Goal: Task Accomplishment & Management: Use online tool/utility

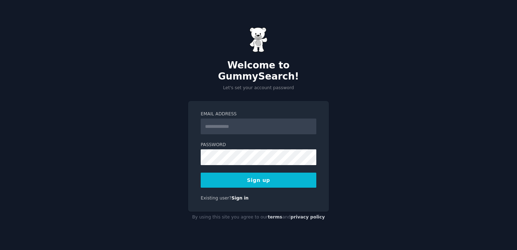
click at [243, 126] on input "Email Address" at bounding box center [259, 127] width 116 height 16
type input "**********"
click at [304, 94] on div "**********" at bounding box center [258, 125] width 517 height 250
click at [392, 89] on div "**********" at bounding box center [258, 125] width 517 height 250
click at [276, 177] on button "Sign up" at bounding box center [259, 180] width 116 height 15
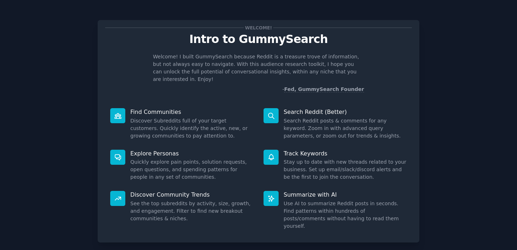
scroll to position [30, 0]
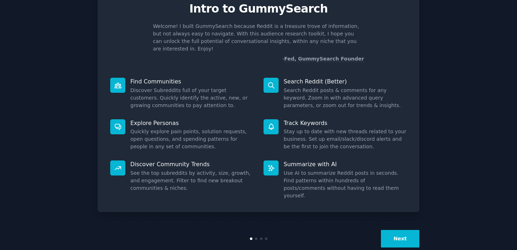
click at [401, 230] on button "Next" at bounding box center [400, 239] width 38 height 18
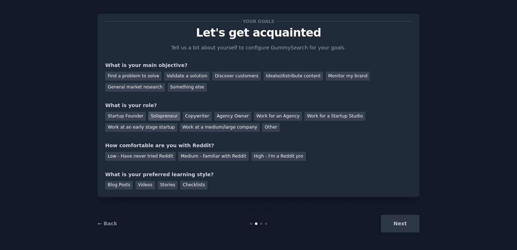
click at [162, 118] on div "Solopreneur" at bounding box center [164, 116] width 32 height 9
click at [132, 115] on div "Startup Founder" at bounding box center [125, 116] width 41 height 9
click at [150, 118] on div "Solopreneur" at bounding box center [164, 116] width 32 height 9
click at [162, 156] on div "Low - Have never tried Reddit" at bounding box center [140, 156] width 70 height 9
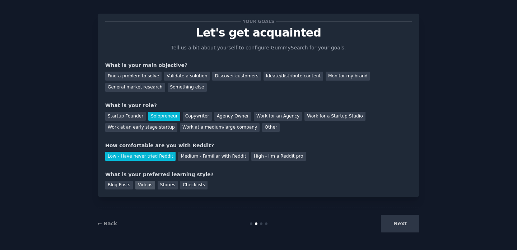
click at [150, 187] on div "Videos" at bounding box center [145, 185] width 20 height 9
click at [185, 187] on div "Checklists" at bounding box center [193, 185] width 27 height 9
click at [144, 185] on div "Videos" at bounding box center [145, 185] width 20 height 9
click at [146, 89] on div "General market research" at bounding box center [135, 87] width 60 height 9
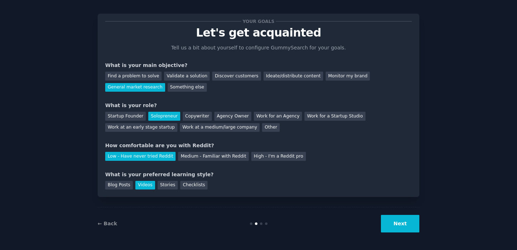
click at [394, 223] on button "Next" at bounding box center [400, 224] width 38 height 18
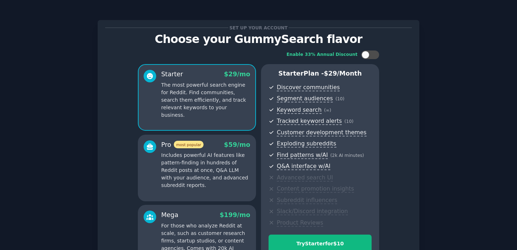
scroll to position [90, 0]
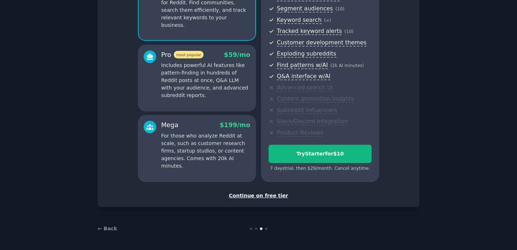
click at [270, 196] on div "Continue on free tier" at bounding box center [258, 196] width 306 height 8
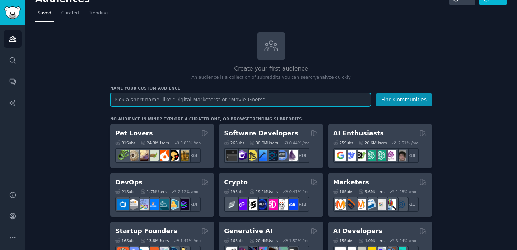
scroll to position [12, 0]
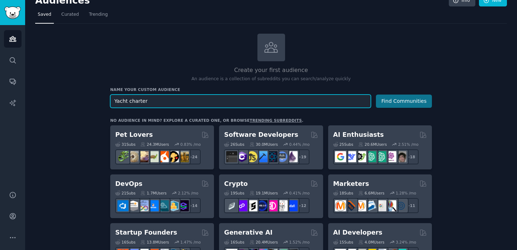
type input "Yacht charter"
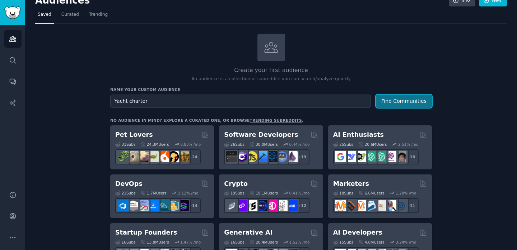
click at [401, 103] on button "Find Communities" at bounding box center [404, 101] width 56 height 13
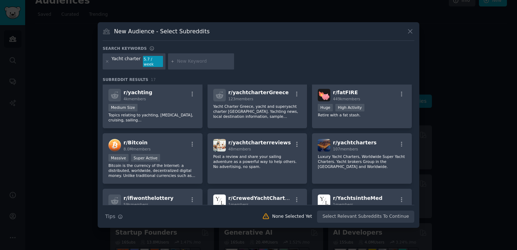
scroll to position [58, 0]
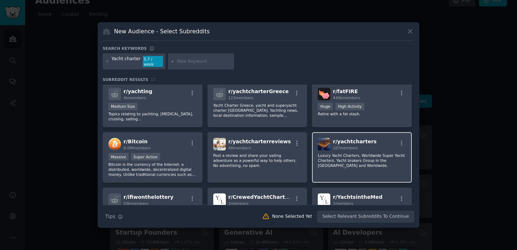
click at [357, 150] on div "r/ yachtcharters 107 members Luxury Yacht Charters, Worldwide Super Yacht Chart…" at bounding box center [362, 157] width 100 height 51
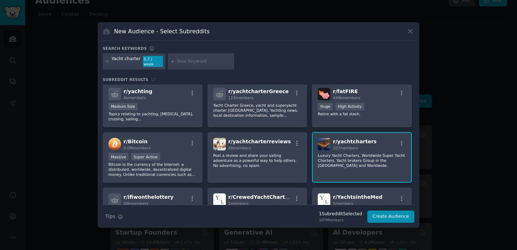
click at [360, 153] on p "Luxury Yacht Charters, Worldwide Super Yacht Charters. Yacht brokers Group in t…" at bounding box center [362, 160] width 88 height 15
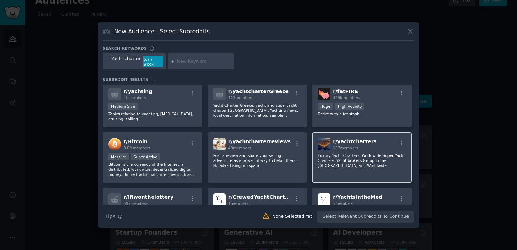
click at [360, 153] on p "Luxury Yacht Charters, Worldwide Super Yacht Charters. Yacht brokers Group in t…" at bounding box center [362, 160] width 88 height 15
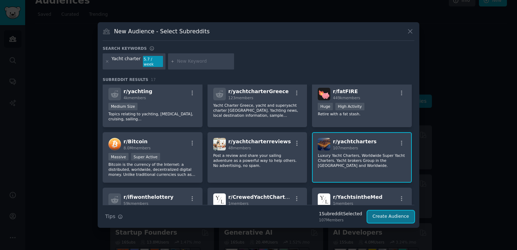
click at [385, 216] on button "Create Audience" at bounding box center [390, 217] width 47 height 12
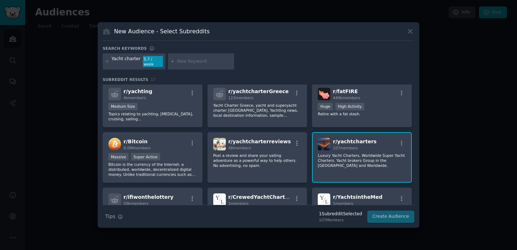
scroll to position [0, 0]
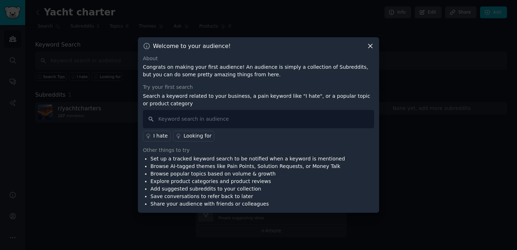
click at [203, 138] on div "Looking for" at bounding box center [197, 136] width 28 height 8
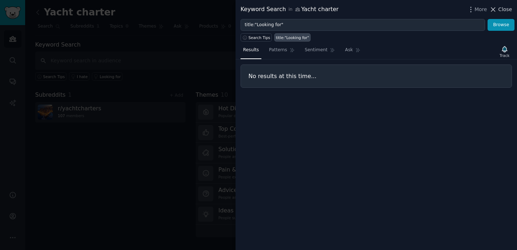
click at [497, 12] on icon at bounding box center [493, 10] width 8 height 8
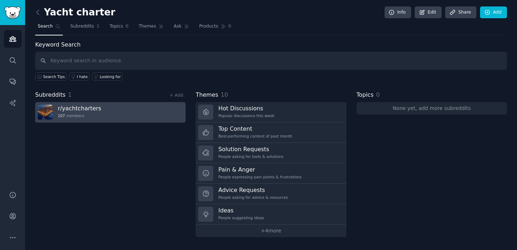
click at [67, 114] on div "107 members" at bounding box center [79, 115] width 43 height 5
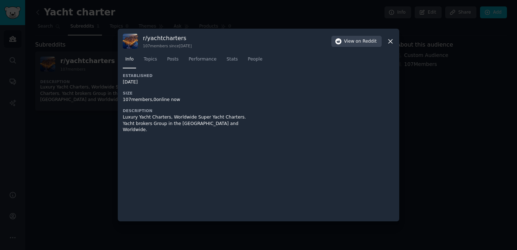
click at [390, 45] on div "r/ yachtcharters 107 members since [DATE] View on Reddit" at bounding box center [258, 41] width 271 height 15
click at [390, 38] on icon at bounding box center [390, 42] width 8 height 8
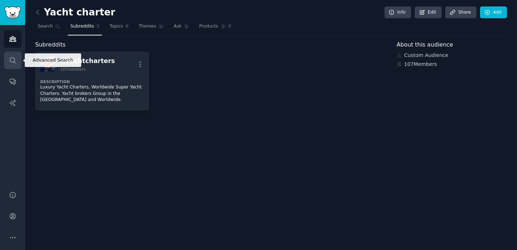
click at [11, 63] on icon "Sidebar" at bounding box center [13, 61] width 8 height 8
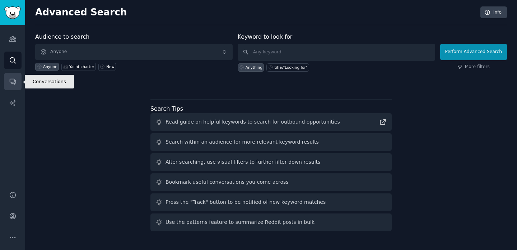
click at [12, 80] on icon "Sidebar" at bounding box center [13, 82] width 8 height 8
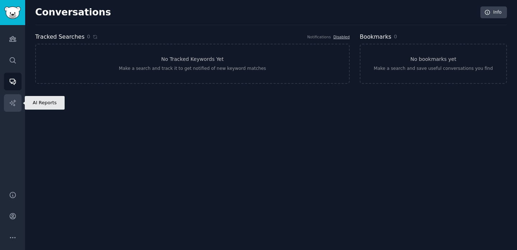
click at [14, 99] on link "AI Reports" at bounding box center [13, 103] width 18 height 18
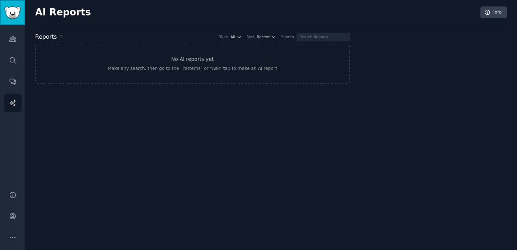
click at [15, 10] on img "Sidebar" at bounding box center [12, 12] width 17 height 13
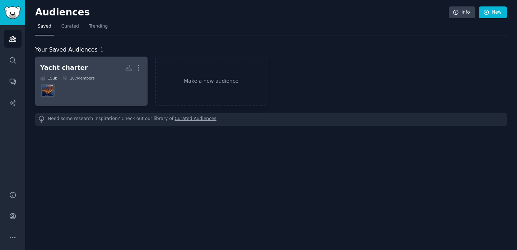
click at [104, 68] on h2 "Yacht charter More" at bounding box center [91, 68] width 102 height 13
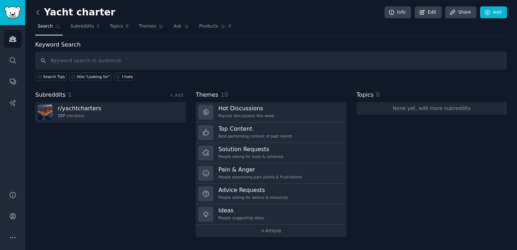
click at [40, 13] on icon at bounding box center [38, 13] width 8 height 8
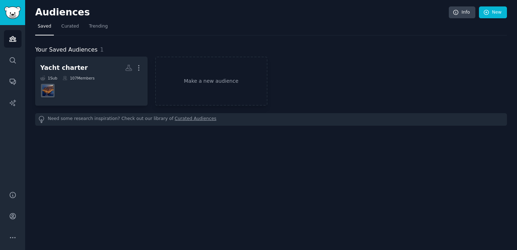
click at [40, 13] on h2 "Audiences" at bounding box center [241, 12] width 413 height 11
click at [18, 9] on img "Sidebar" at bounding box center [12, 12] width 17 height 13
